Goal: Transaction & Acquisition: Purchase product/service

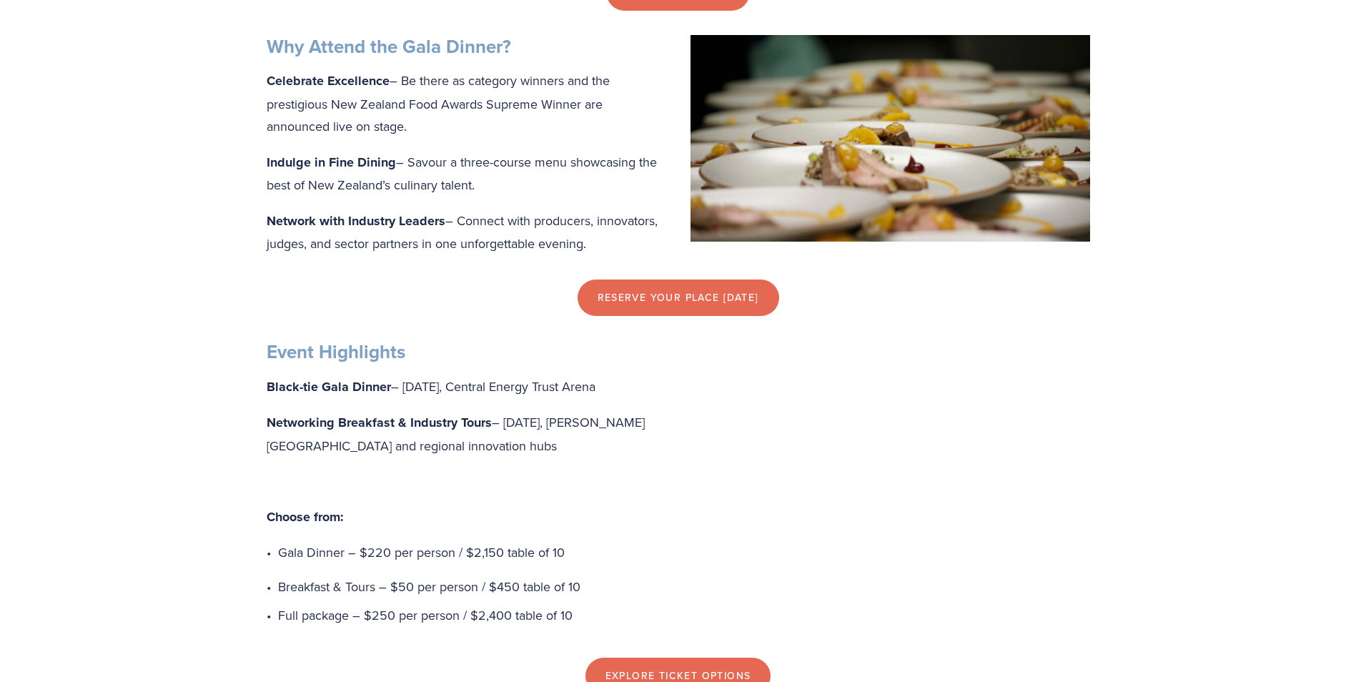
scroll to position [858, 0]
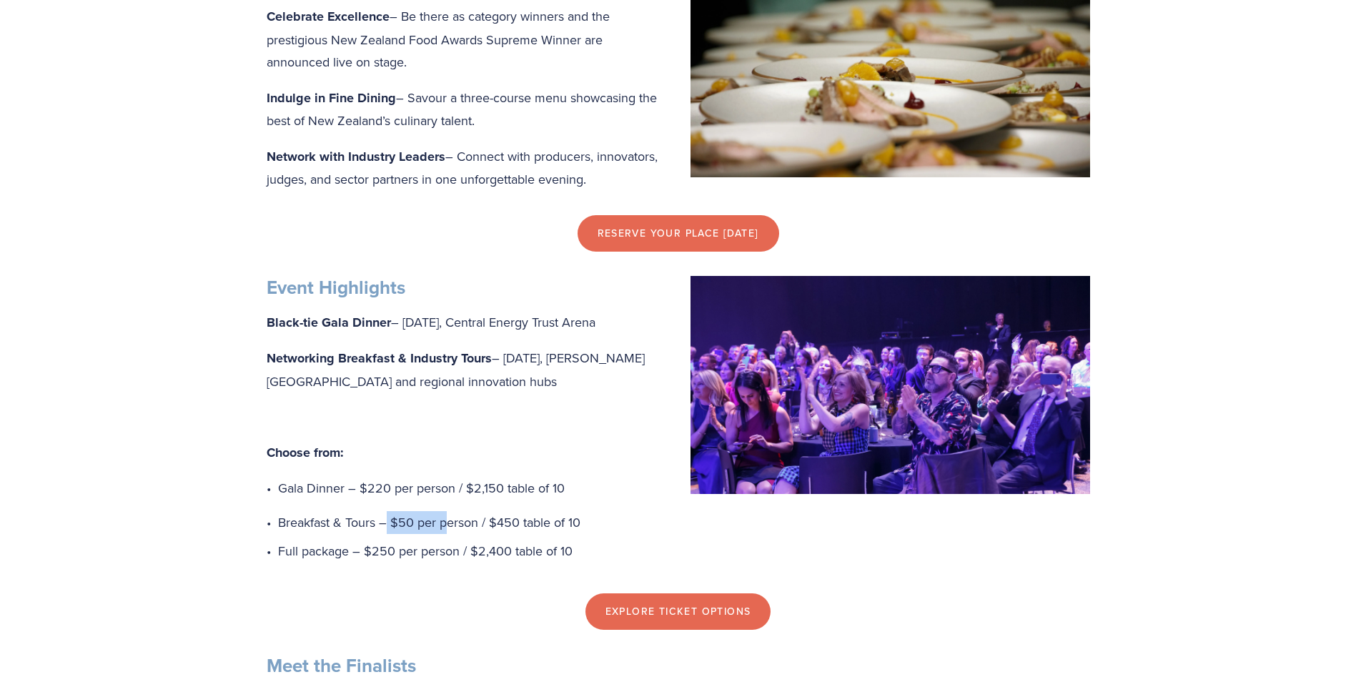
drag, startPoint x: 387, startPoint y: 542, endPoint x: 447, endPoint y: 544, distance: 60.8
click at [447, 534] on p "Breakfast & Tours – $50 per person / $450 table of 10" at bounding box center [684, 522] width 812 height 23
drag, startPoint x: 447, startPoint y: 544, endPoint x: 546, endPoint y: 497, distance: 109.3
click at [546, 497] on div "Event Highlights Black-tie Gala Dinner – [DATE], Central Energy Trust Arena Net…" at bounding box center [678, 419] width 823 height 287
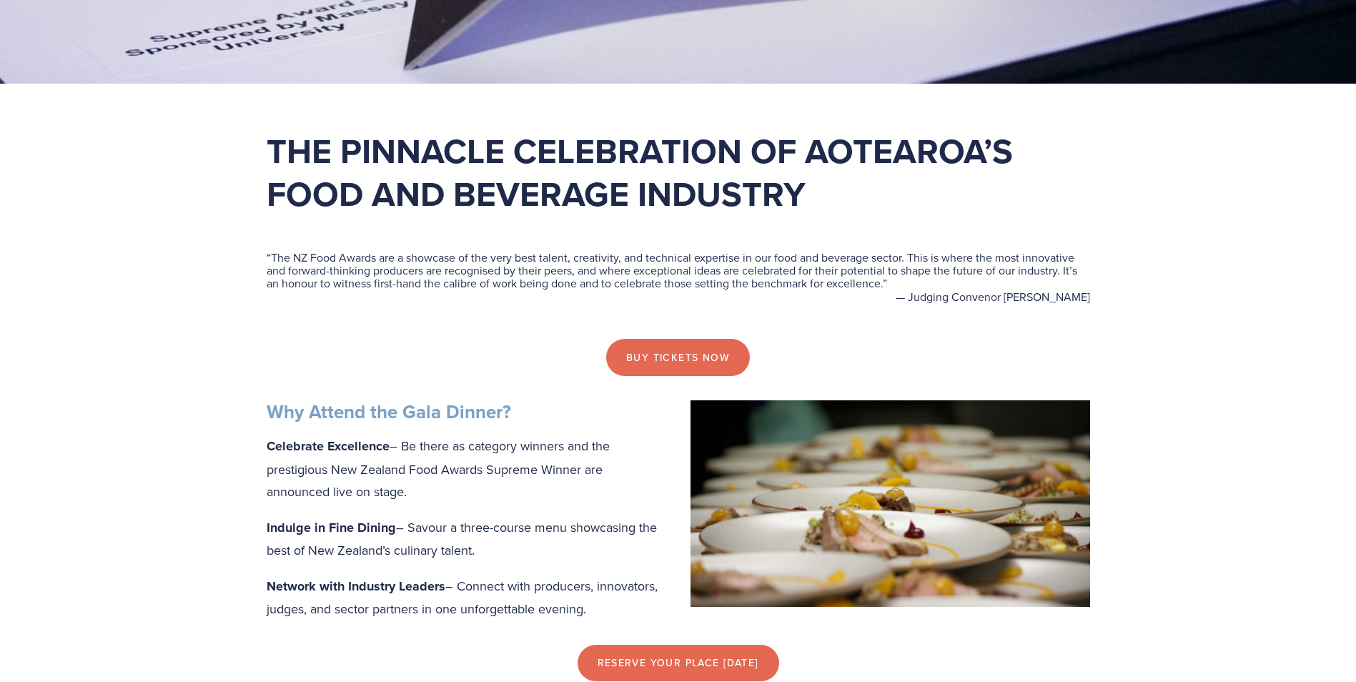
scroll to position [286, 0]
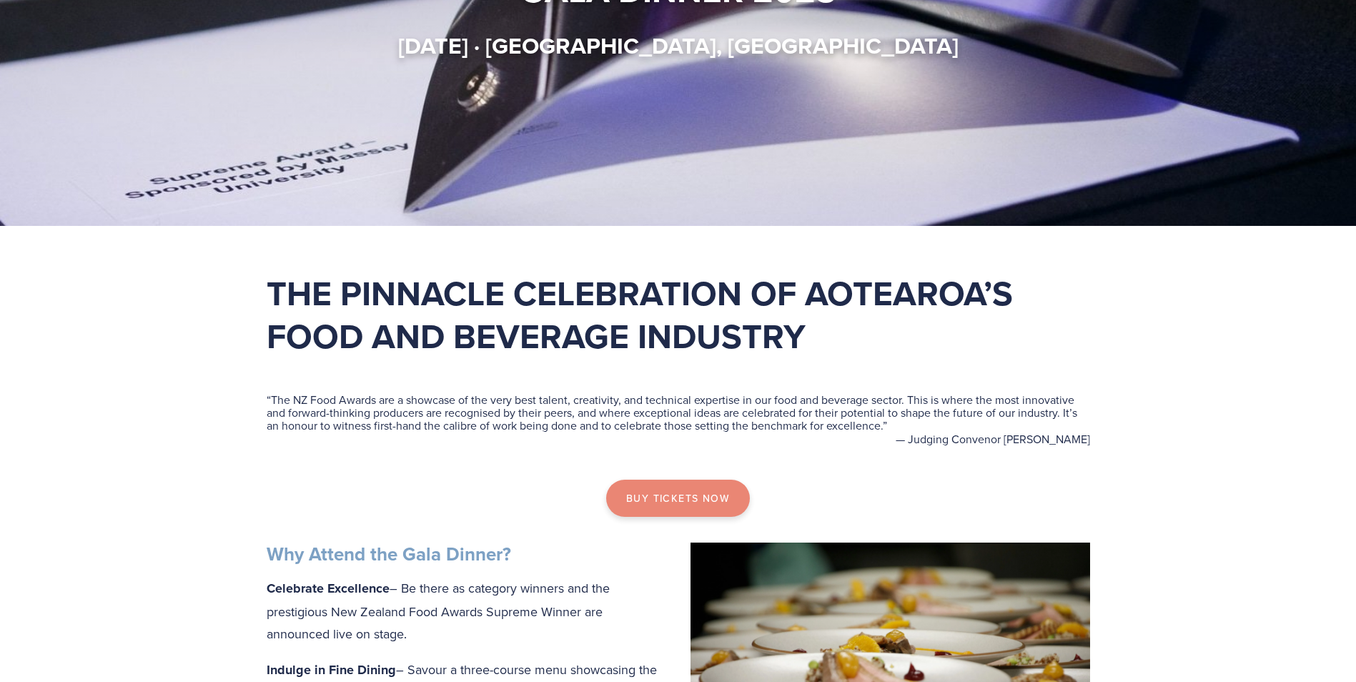
click at [692, 490] on link "Buy tickets now" at bounding box center [678, 498] width 144 height 37
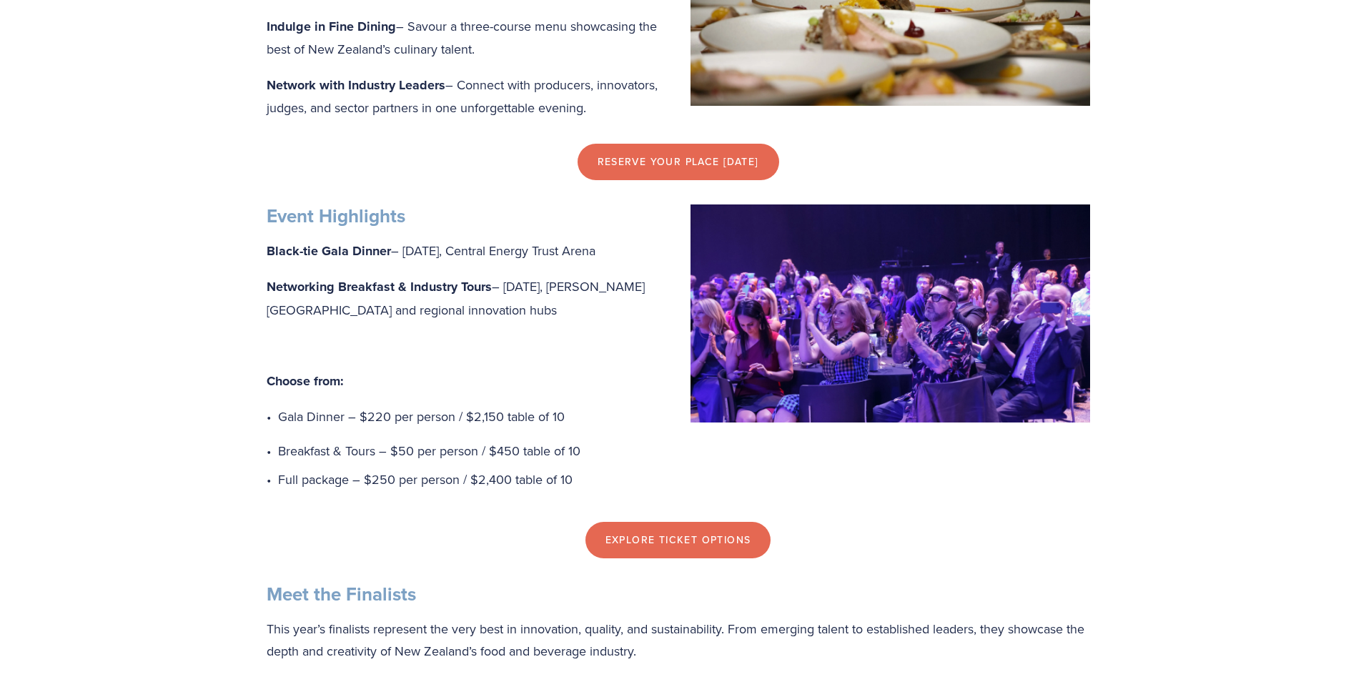
scroll to position [1215, 0]
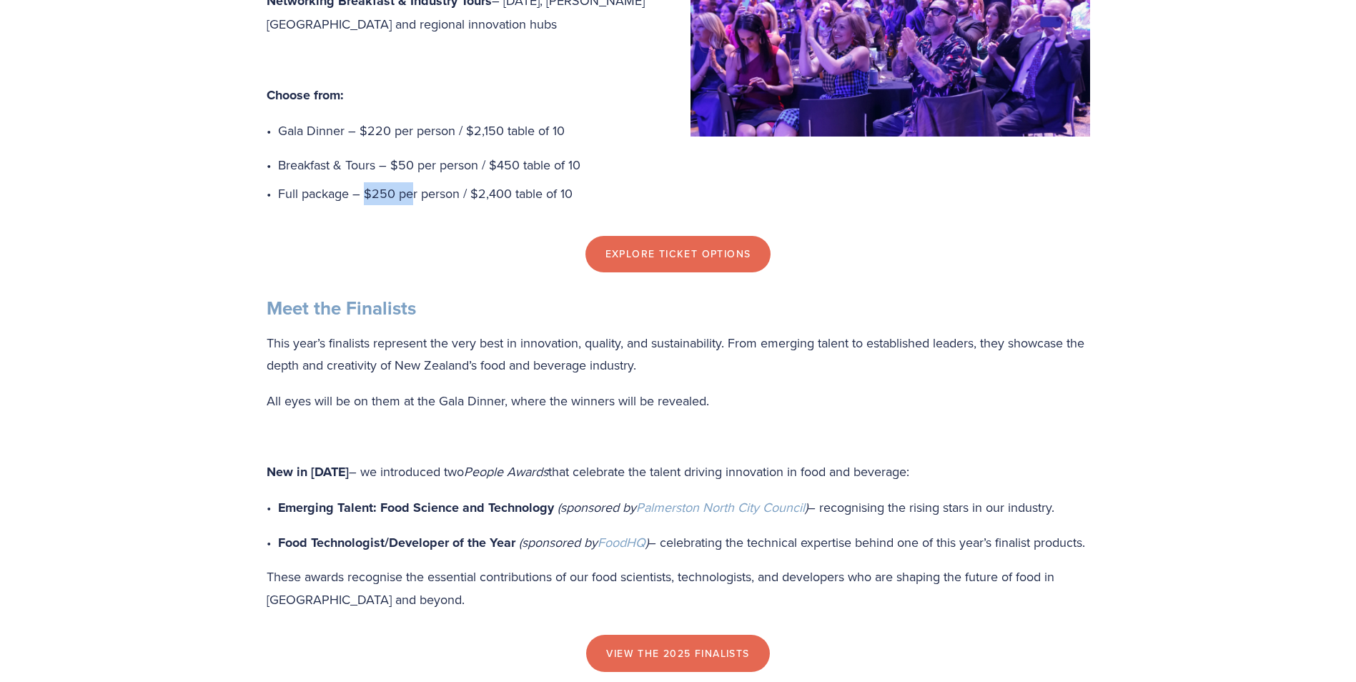
drag, startPoint x: 367, startPoint y: 217, endPoint x: 417, endPoint y: 209, distance: 50.5
click at [417, 205] on p "Full package – $250 per person / $2,400 table of 10" at bounding box center [684, 193] width 812 height 23
drag, startPoint x: 417, startPoint y: 209, endPoint x: 413, endPoint y: 157, distance: 53.1
click at [413, 142] on p "Gala Dinner – $220 per person / $2,150 table of 10" at bounding box center [684, 130] width 812 height 23
drag, startPoint x: 389, startPoint y: 152, endPoint x: 402, endPoint y: 153, distance: 12.9
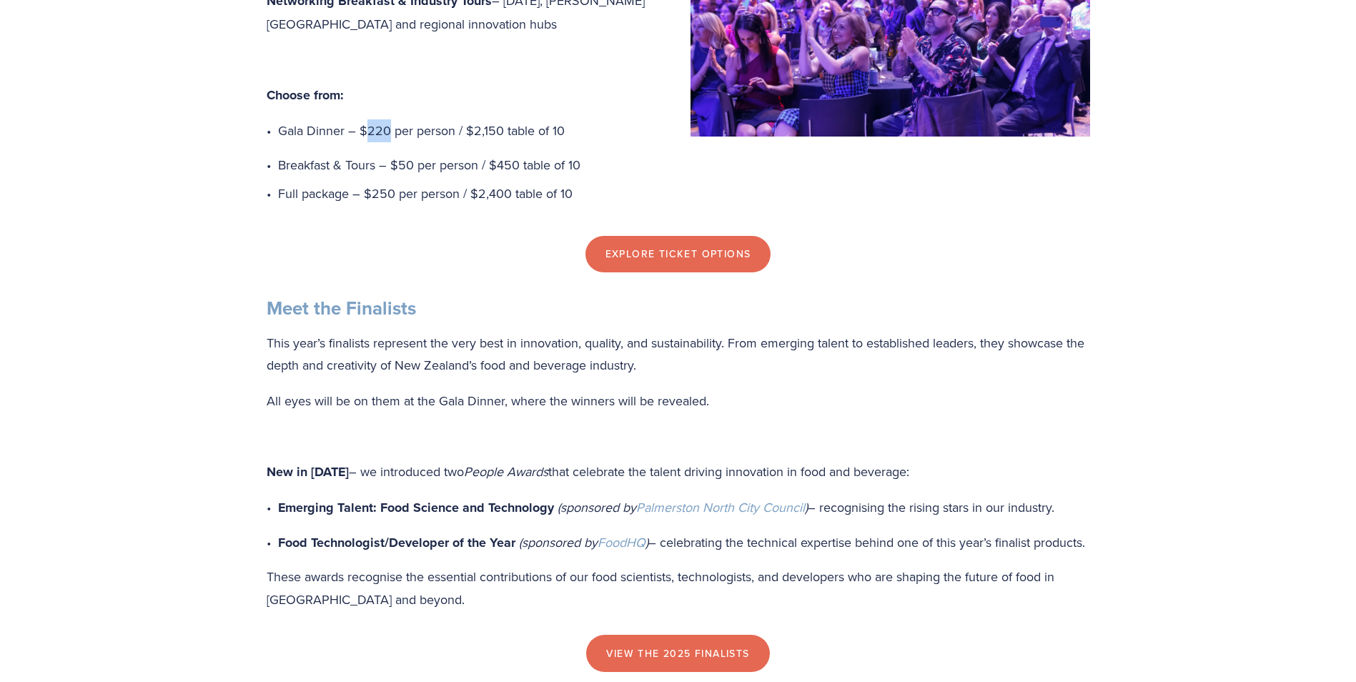
click at [402, 142] on p "Gala Dinner – $220 per person / $2,150 table of 10" at bounding box center [684, 130] width 812 height 23
drag, startPoint x: 510, startPoint y: 151, endPoint x: 501, endPoint y: 154, distance: 10.0
click at [509, 142] on p "Gala Dinner – $220 per person / $2,150 table of 10" at bounding box center [684, 130] width 812 height 23
drag, startPoint x: 392, startPoint y: 149, endPoint x: 362, endPoint y: 151, distance: 30.0
click at [362, 142] on p "Gala Dinner – $220 per person / $2,150 table of 10" at bounding box center [684, 130] width 812 height 23
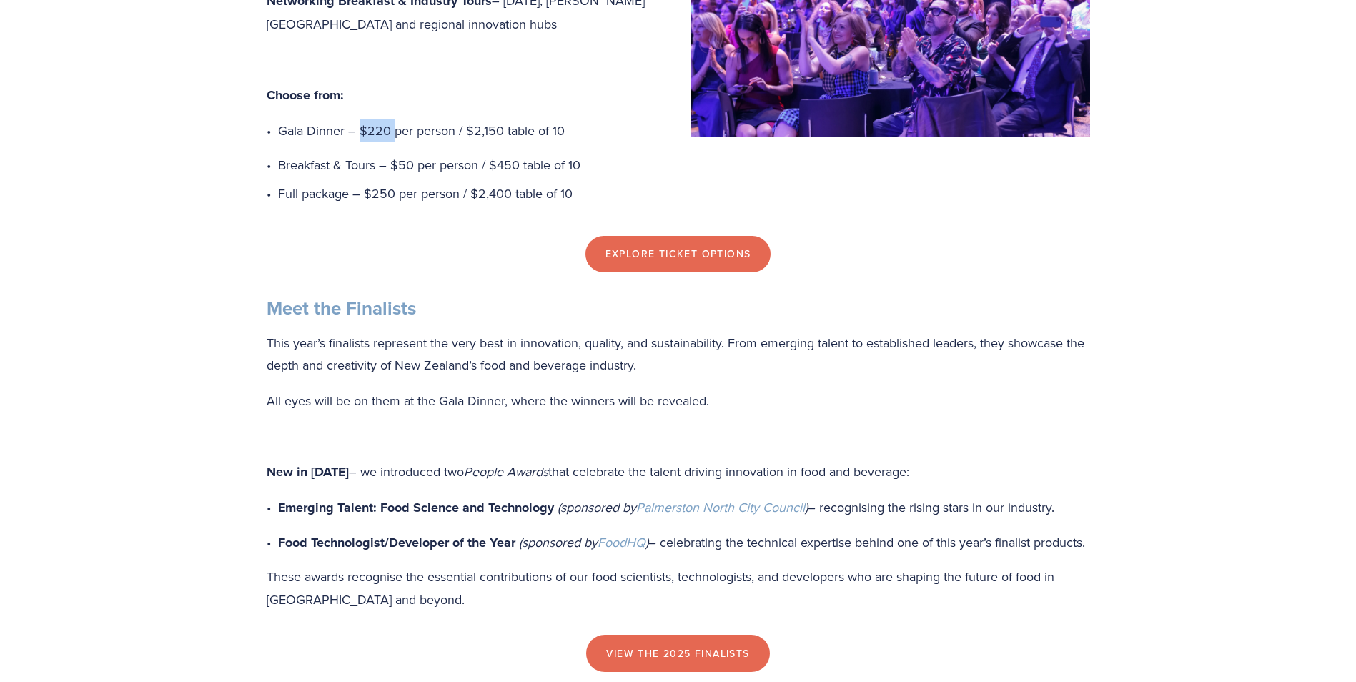
drag, startPoint x: 362, startPoint y: 151, endPoint x: 380, endPoint y: 152, distance: 18.6
copy p "$220"
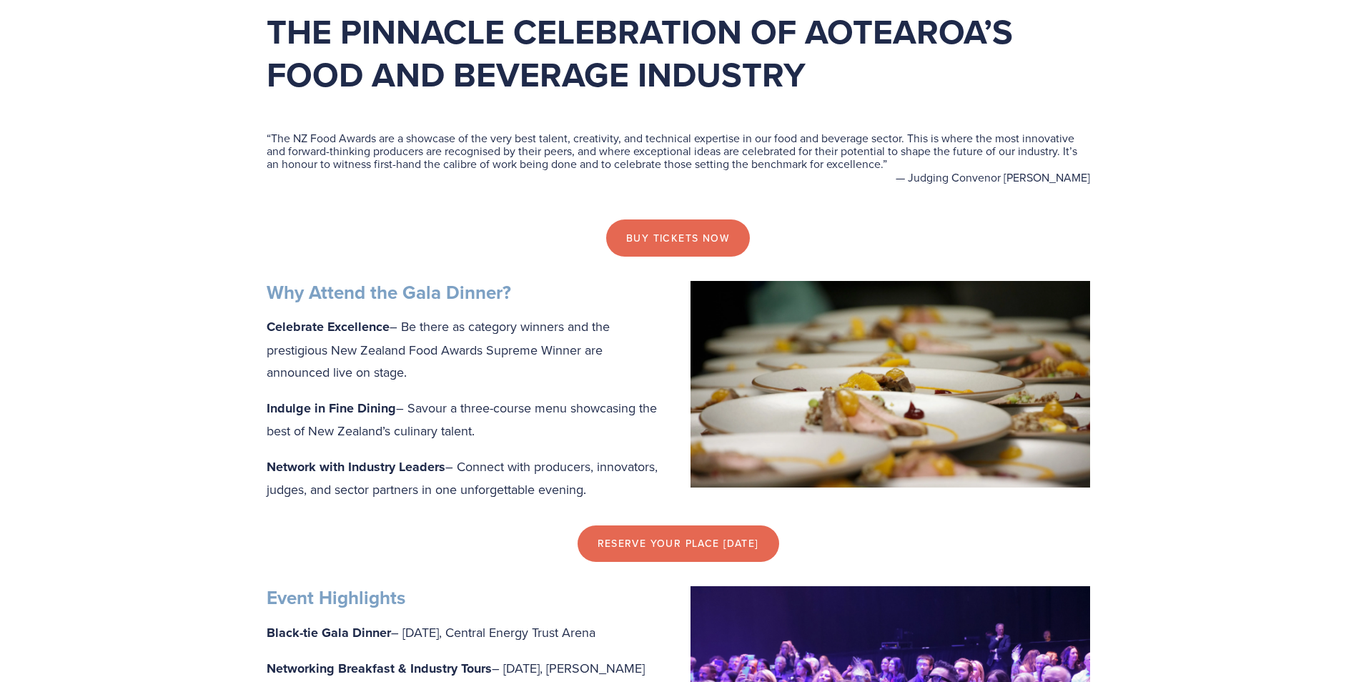
scroll to position [500, 0]
